Goal: Information Seeking & Learning: Learn about a topic

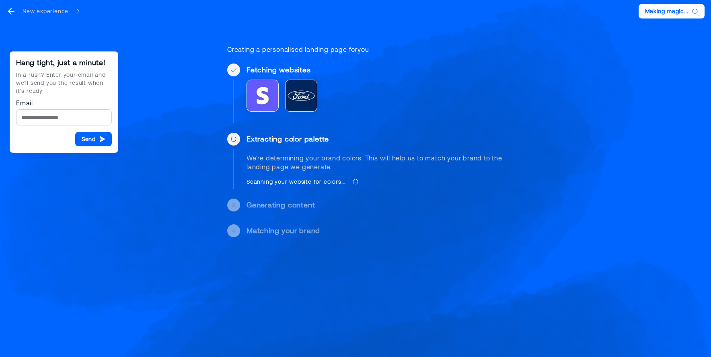
click at [189, 98] on div "Hang tight, just a minute! In a rush? Enter your email and we’ll send you the r…" at bounding box center [355, 128] width 711 height 256
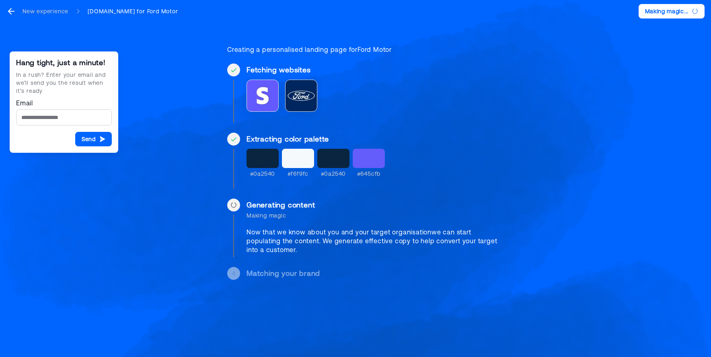
click at [184, 160] on div "Hang tight, just a minute! In a rush? Enter your email and we’ll send you the r…" at bounding box center [355, 149] width 711 height 299
click at [316, 238] on div "Now that we know about you and your target organisation we can start populating…" at bounding box center [376, 241] width 260 height 27
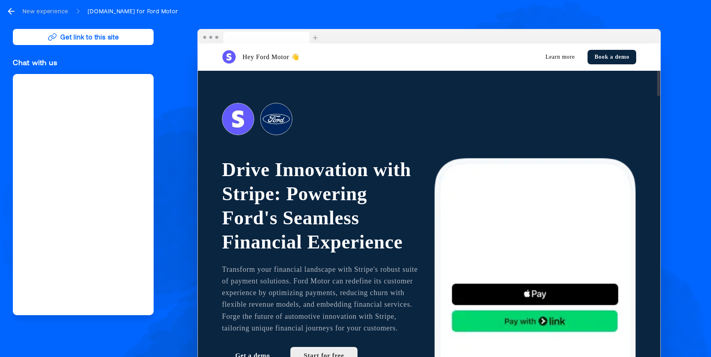
click at [189, 16] on nav "New experience [DOMAIN_NAME] for Ford Motor" at bounding box center [355, 11] width 711 height 23
